Goal: Task Accomplishment & Management: Use online tool/utility

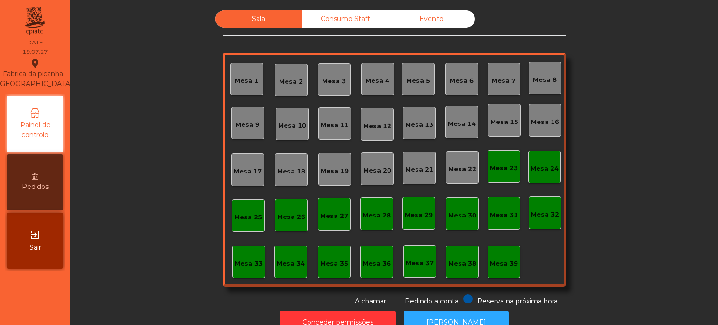
click at [248, 65] on div "Mesa 1" at bounding box center [246, 79] width 33 height 33
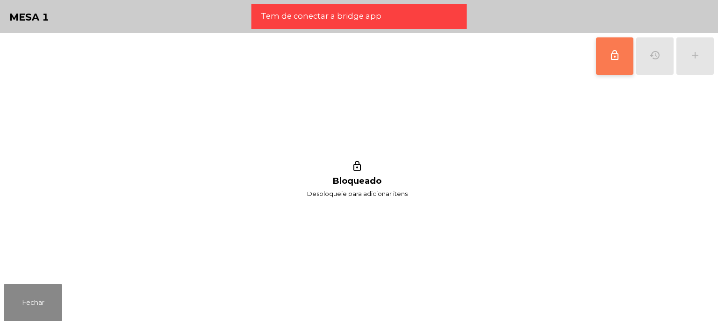
click at [620, 47] on button "lock_outline" at bounding box center [614, 55] width 37 height 37
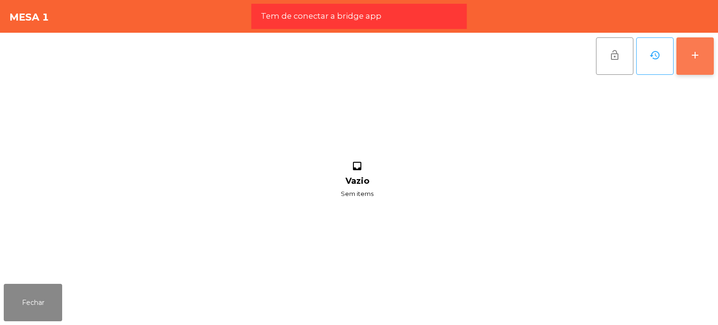
click at [709, 64] on button "add" at bounding box center [694, 55] width 37 height 37
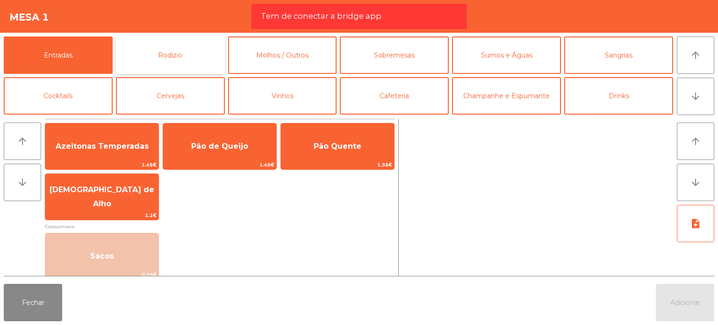
click at [166, 61] on button "Rodizio" at bounding box center [170, 54] width 109 height 37
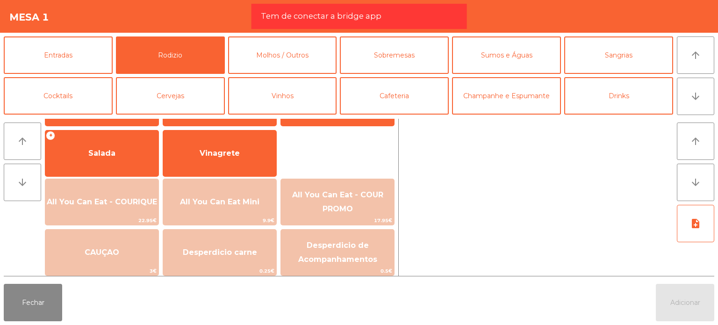
scroll to position [167, 0]
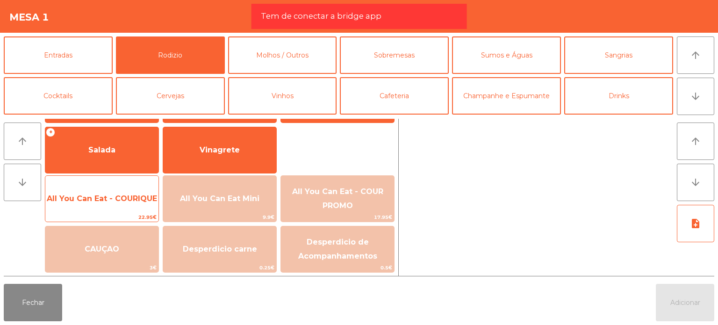
click at [119, 206] on span "All You Can Eat - COURIQUE" at bounding box center [101, 198] width 113 height 25
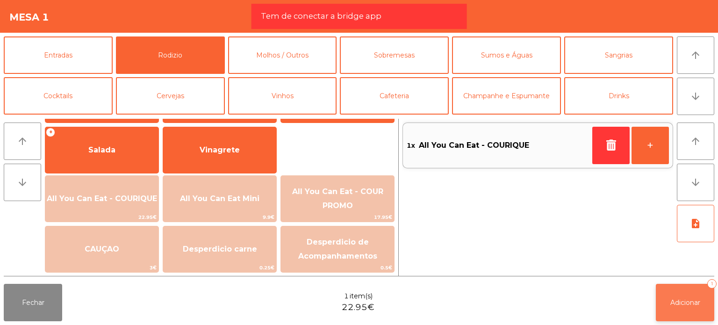
click at [665, 299] on button "Adicionar 1" at bounding box center [685, 302] width 58 height 37
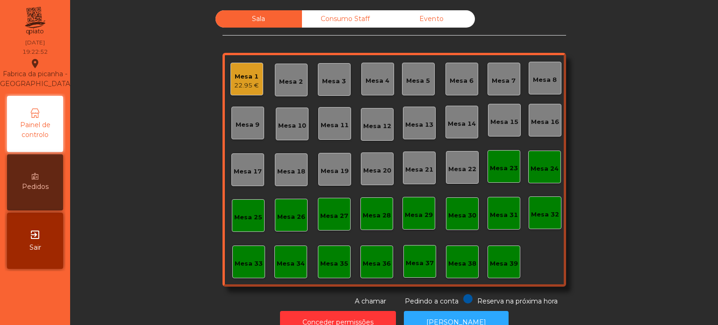
scroll to position [26, 0]
